Goal: Find contact information: Find contact information

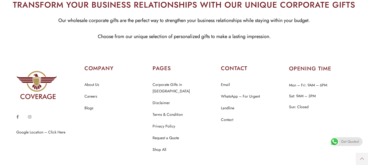
scroll to position [2642, 0]
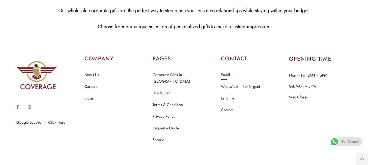
click at [224, 72] on link "Email" at bounding box center [225, 75] width 9 height 7
click at [226, 72] on link "Email" at bounding box center [225, 75] width 9 height 7
click at [235, 83] on link "WhatsApp – For Urgent" at bounding box center [240, 86] width 39 height 7
click at [228, 72] on link "Email" at bounding box center [225, 75] width 9 height 7
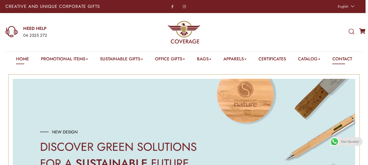
click at [348, 56] on link "Contact" at bounding box center [342, 60] width 20 height 8
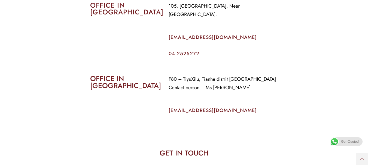
drag, startPoint x: 371, startPoint y: 31, endPoint x: 372, endPoint y: 83, distance: 52.0
click at [368, 83] on html "Home Promotional Items Badge & Lapel Pin Drinkware Bottles Mugs Cufflinks Gift …" at bounding box center [184, 142] width 368 height 819
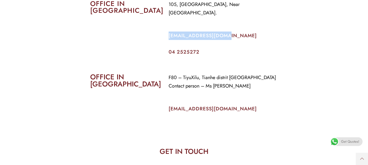
drag, startPoint x: 225, startPoint y: 27, endPoint x: 168, endPoint y: 29, distance: 57.5
click at [168, 29] on div "105, [GEOGRAPHIC_DATA], Near [GEOGRAPHIC_DATA]. [EMAIL_ADDRESS][DOMAIN_NAME] 04…" at bounding box center [224, 27] width 118 height 62
copy link "[EMAIL_ADDRESS][DOMAIN_NAME]"
